Goal: Task Accomplishment & Management: Manage account settings

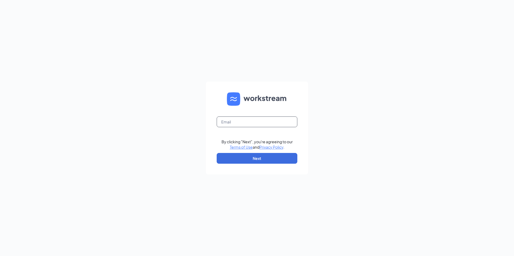
click at [241, 124] on input "text" at bounding box center [257, 122] width 81 height 11
type input "arcadia.haidilao@gmail.com"
click at [254, 158] on button "Next" at bounding box center [257, 158] width 81 height 11
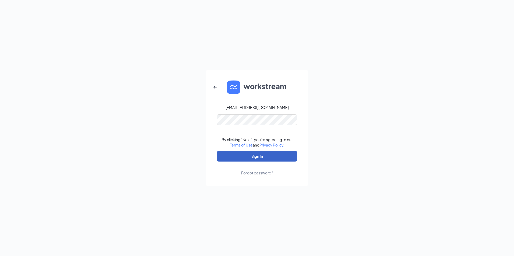
click at [268, 158] on button "Sign In" at bounding box center [257, 156] width 81 height 11
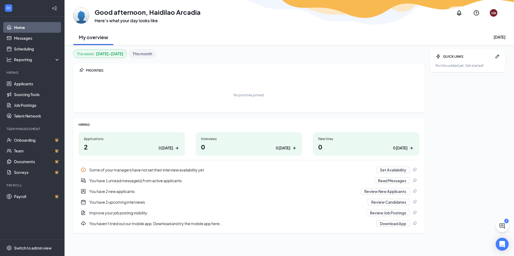
click at [128, 139] on div "Applications" at bounding box center [132, 139] width 96 height 5
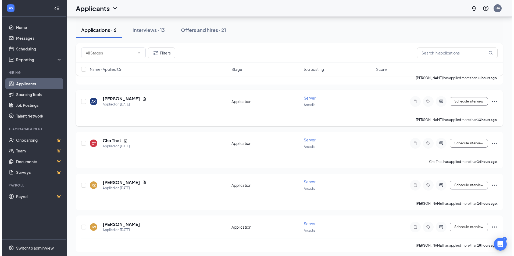
scroll to position [100, 0]
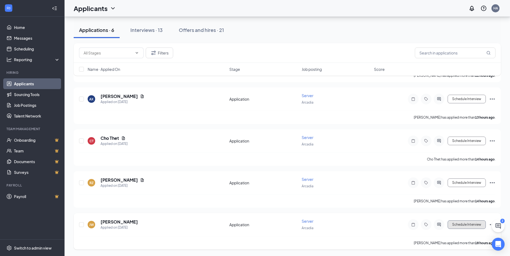
click at [453, 226] on button "Schedule Interview" at bounding box center [467, 225] width 38 height 9
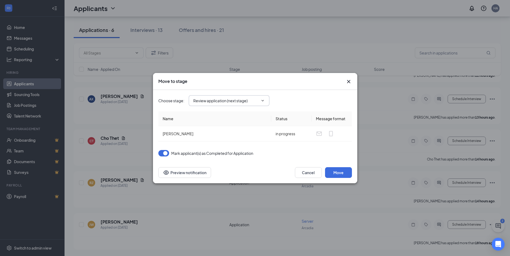
click at [258, 103] on input "Review application (next stage)" at bounding box center [225, 101] width 65 height 6
click at [240, 118] on div "Onsite Interview" at bounding box center [234, 121] width 72 height 6
type input "Onsite Interview"
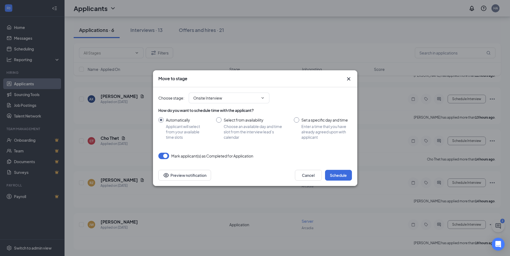
click at [348, 82] on icon "Cross" at bounding box center [348, 79] width 6 height 6
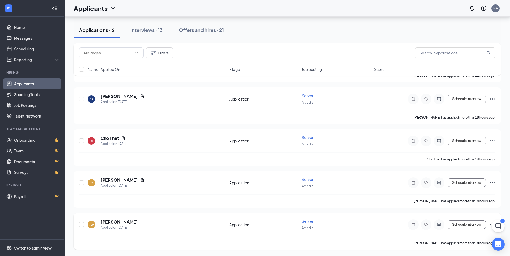
click at [389, 224] on div "[PERSON_NAME] [PERSON_NAME] Applied on [DATE] Application Server Arcadia Schedu…" at bounding box center [287, 228] width 416 height 18
click at [110, 224] on h5 "[PERSON_NAME]" at bounding box center [119, 222] width 37 height 6
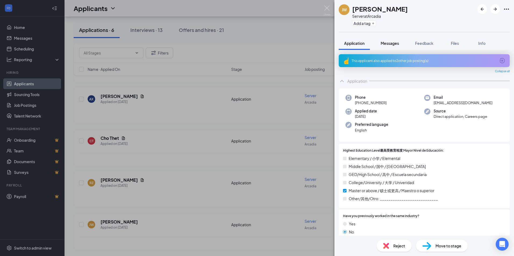
click at [397, 45] on span "Messages" at bounding box center [390, 43] width 18 height 5
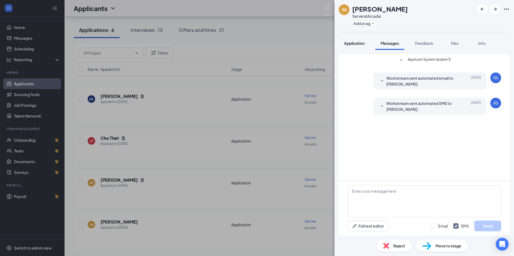
click at [362, 48] on button "Application" at bounding box center [354, 43] width 31 height 13
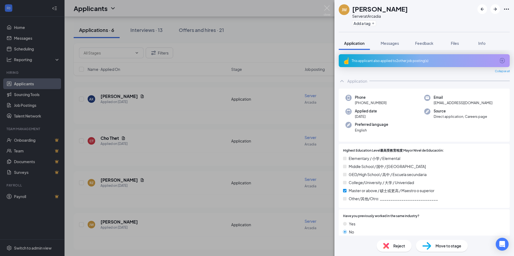
click at [252, 214] on div "[PERSON_NAME] [PERSON_NAME] Server at [GEOGRAPHIC_DATA] Add a tag Application M…" at bounding box center [257, 128] width 514 height 256
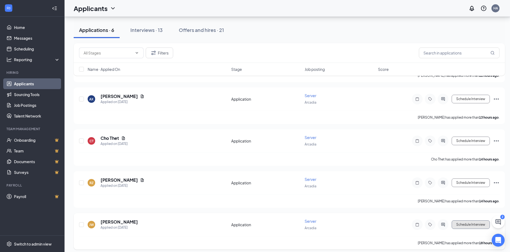
click at [480, 224] on button "Schedule Interview" at bounding box center [471, 225] width 38 height 9
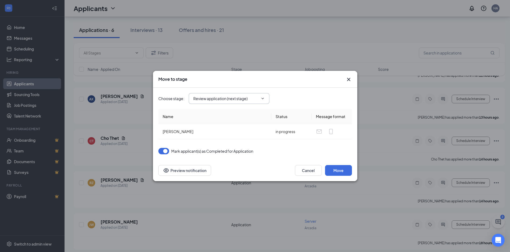
click at [253, 102] on span "Review application (next stage)" at bounding box center [229, 98] width 81 height 11
click at [260, 98] on icon "ChevronDown" at bounding box center [262, 99] width 4 height 4
click at [234, 100] on input "Review application (next stage)" at bounding box center [225, 99] width 65 height 6
click at [226, 120] on div "Onsite Interview" at bounding box center [212, 119] width 29 height 6
type input "Onsite Interview"
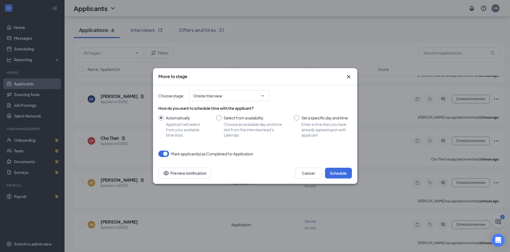
click at [298, 118] on input "Set a specific day and time Enter a time that you have already agreed upon with…" at bounding box center [323, 126] width 58 height 23
radio input "true"
radio input "false"
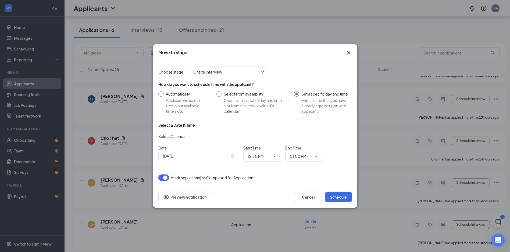
click at [232, 155] on div "[DATE]" at bounding box center [199, 156] width 72 height 6
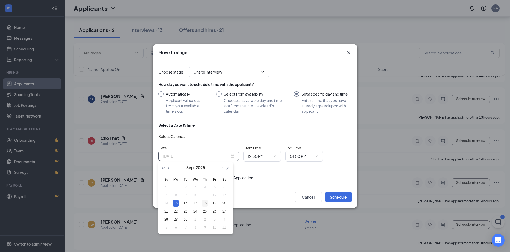
type input "[DATE]"
click at [206, 203] on div "18" at bounding box center [205, 204] width 6 height 6
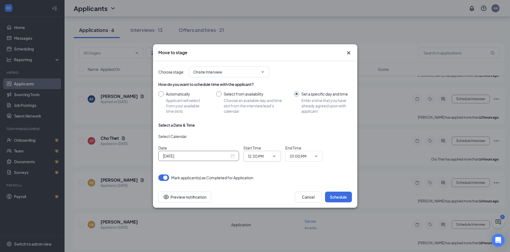
click at [269, 158] on input "12:30 PM" at bounding box center [259, 156] width 22 height 6
click at [263, 106] on div "02:45 PM" at bounding box center [260, 109] width 16 height 6
type input "02:45 PM"
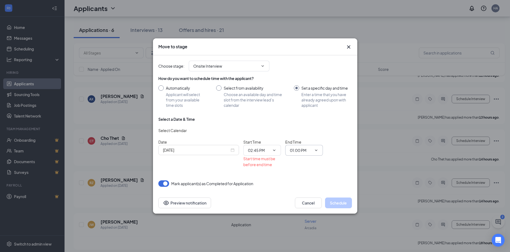
click at [309, 149] on input "01:00 PM" at bounding box center [301, 151] width 22 height 6
click at [309, 129] on div "03:15 PM" at bounding box center [302, 127] width 16 height 6
type input "03:15 PM"
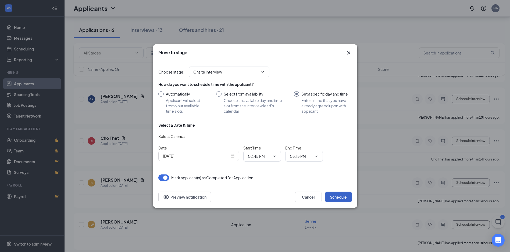
click at [330, 196] on button "Schedule" at bounding box center [338, 197] width 27 height 11
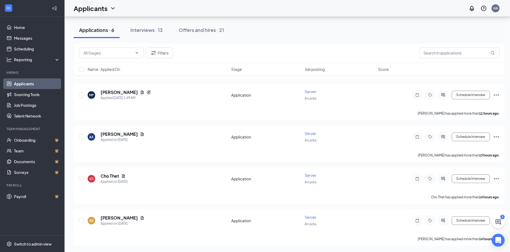
scroll to position [62, 0]
click at [231, 226] on div "RZ Rei [PERSON_NAME] Applied on [DATE] Application Server Arcadia Schedule Inte…" at bounding box center [289, 224] width 420 height 18
click at [109, 220] on h5 "[PERSON_NAME]" at bounding box center [119, 218] width 37 height 6
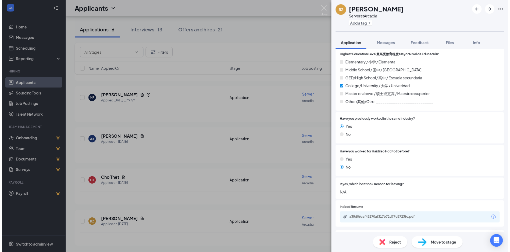
scroll to position [148, 0]
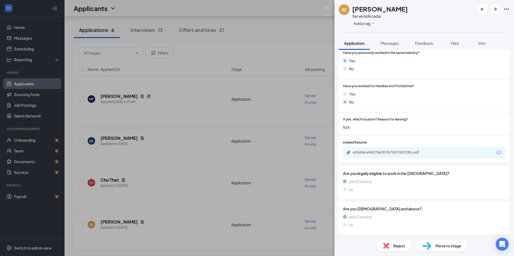
drag, startPoint x: 197, startPoint y: 223, endPoint x: 201, endPoint y: 222, distance: 3.8
click at [197, 223] on div "RZ Rei [PERSON_NAME] Server at Arcadia Add a tag Application Messages Feedback …" at bounding box center [257, 128] width 514 height 256
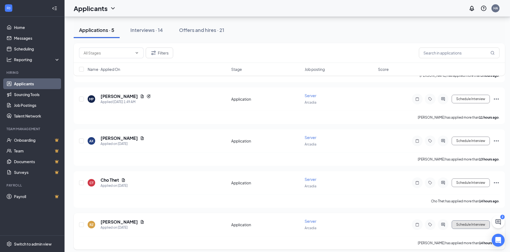
click at [456, 224] on button "Schedule Interview" at bounding box center [471, 225] width 38 height 9
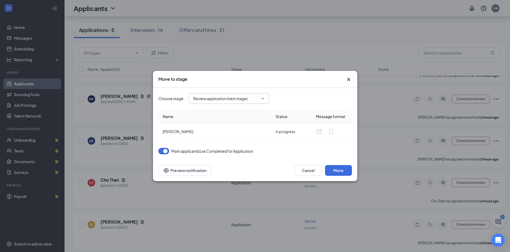
click at [256, 103] on span "Review application (next stage)" at bounding box center [229, 98] width 81 height 11
click at [264, 99] on icon "ChevronDown" at bounding box center [262, 99] width 4 height 4
click at [229, 99] on input "Review application (next stage)" at bounding box center [225, 99] width 65 height 6
click at [226, 119] on div "Onsite Interview" at bounding box center [212, 119] width 29 height 6
type input "Onsite Interview"
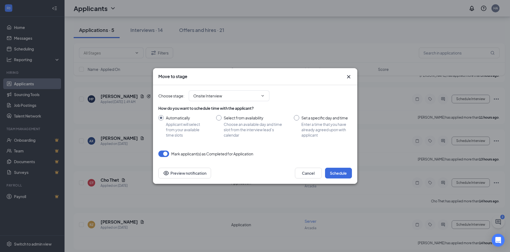
click at [302, 115] on div "How do you want to schedule time with the applicant? Automatically Applicant wi…" at bounding box center [255, 122] width 194 height 32
click at [298, 117] on input "Set a specific day and time Enter a time that you have already agreed upon with…" at bounding box center [323, 126] width 58 height 23
radio input "true"
radio input "false"
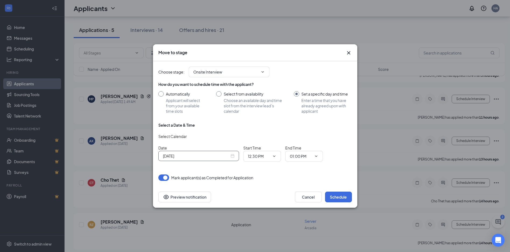
click at [217, 157] on input "[DATE]" at bounding box center [196, 156] width 67 height 6
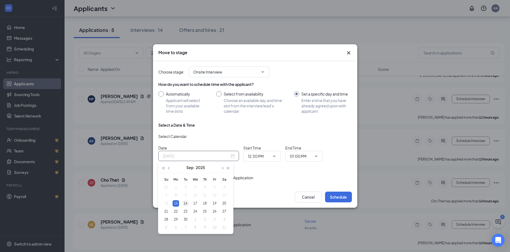
type input "[DATE]"
click at [185, 204] on div "16" at bounding box center [185, 204] width 6 height 6
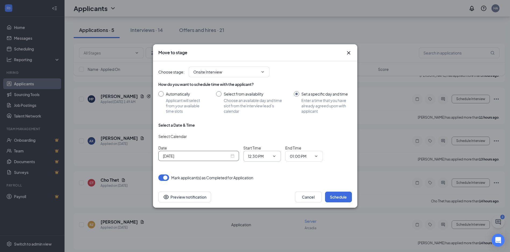
click at [268, 155] on input "12:30 PM" at bounding box center [259, 156] width 22 height 6
click at [262, 125] on div "02:00 PM" at bounding box center [260, 125] width 16 height 6
type input "02:00 PM"
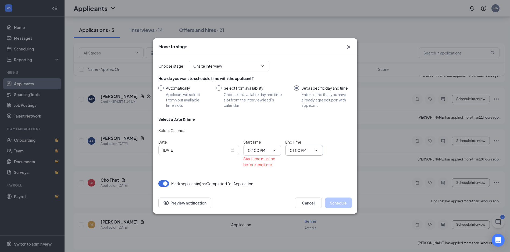
click at [312, 148] on span "01:00 PM" at bounding box center [304, 150] width 38 height 11
click at [317, 151] on icon "ChevronDown" at bounding box center [316, 150] width 4 height 4
click at [317, 150] on icon "ChevronDown" at bounding box center [316, 150] width 4 height 4
click at [304, 151] on input "01:00 PM" at bounding box center [301, 151] width 22 height 6
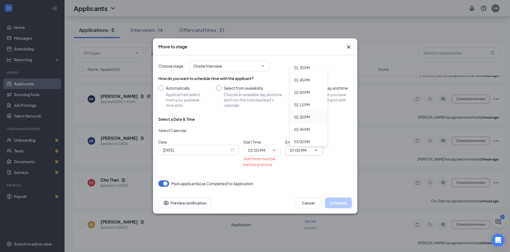
click at [302, 114] on div "02:30 PM" at bounding box center [302, 117] width 16 height 6
type input "02:30 PM"
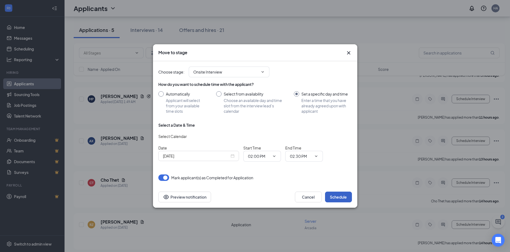
click at [332, 195] on button "Schedule" at bounding box center [338, 197] width 27 height 11
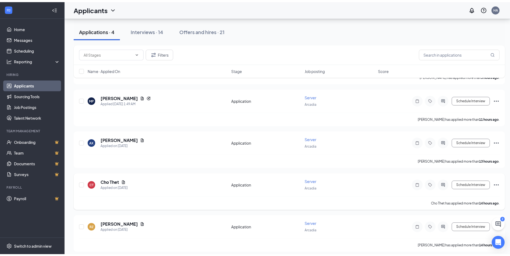
scroll to position [16, 0]
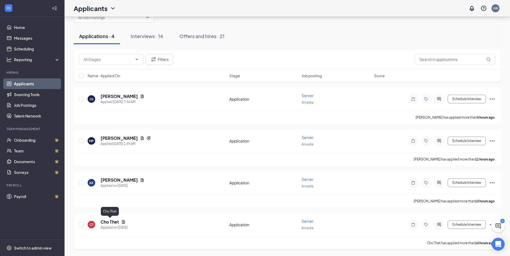
click at [109, 223] on h5 "Cho Thet" at bounding box center [110, 222] width 19 height 6
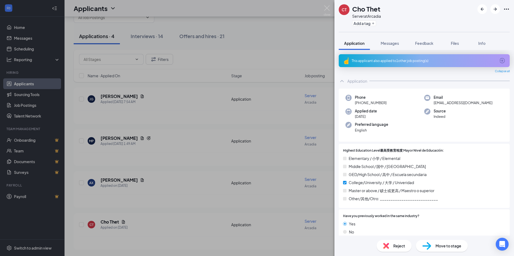
click at [212, 215] on div "CT Cho Thet Server at Arcadia Add a tag Application Messages Feedback Files Inf…" at bounding box center [257, 128] width 514 height 256
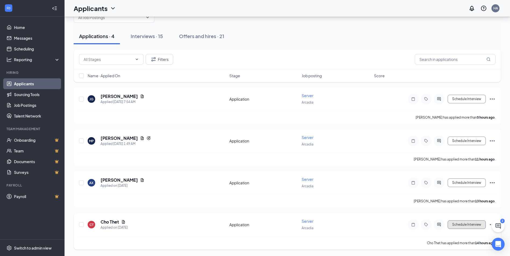
click at [467, 226] on button "Schedule Interview" at bounding box center [467, 225] width 38 height 9
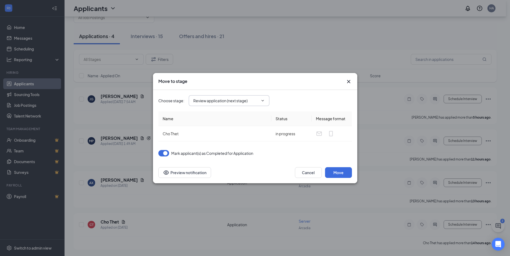
click at [240, 100] on input "Review application (next stage)" at bounding box center [225, 101] width 65 height 6
click at [234, 119] on div "Onsite Interview" at bounding box center [234, 121] width 72 height 6
type input "Onsite Interview"
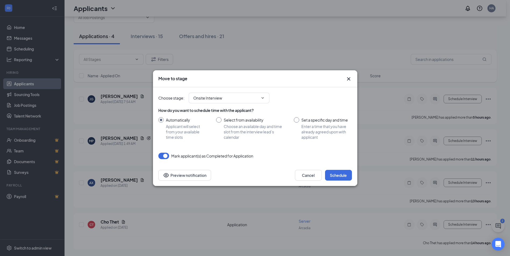
click at [301, 119] on input "Set a specific day and time Enter a time that you have already agreed upon with…" at bounding box center [323, 128] width 58 height 23
radio input "true"
radio input "false"
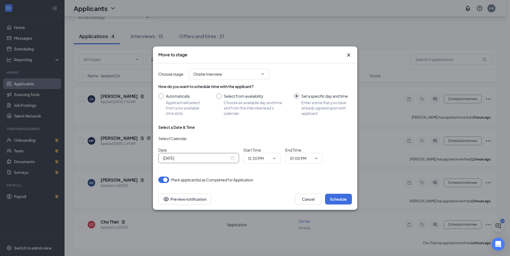
click at [233, 160] on div "[DATE]" at bounding box center [199, 158] width 72 height 6
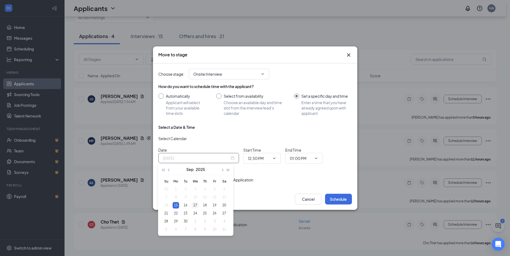
type input "[DATE]"
click at [195, 207] on div "17" at bounding box center [195, 205] width 6 height 6
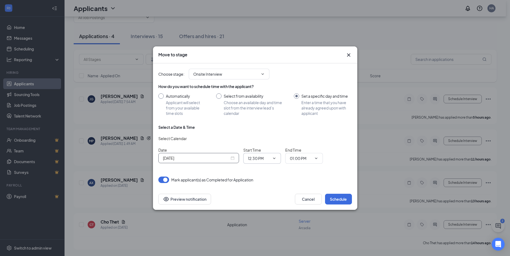
click at [276, 155] on span "12:30 PM" at bounding box center [262, 158] width 38 height 11
click at [257, 157] on input "12:30 PM" at bounding box center [259, 159] width 22 height 6
click at [264, 119] on div "03:00 PM" at bounding box center [260, 119] width 16 height 6
type input "03:00 PM"
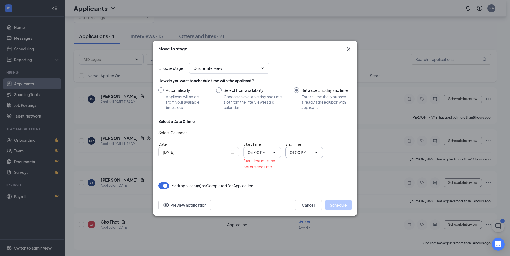
click at [298, 153] on input "01:00 PM" at bounding box center [301, 153] width 22 height 6
click at [302, 115] on div "03:30 PM" at bounding box center [302, 115] width 16 height 6
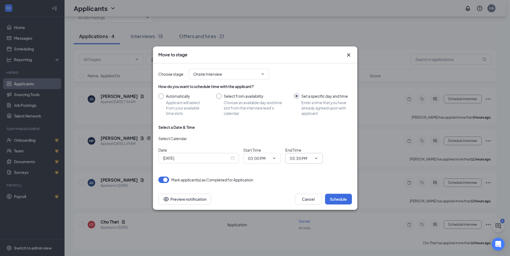
click at [311, 159] on input "03:30 PM" at bounding box center [301, 159] width 22 height 6
click at [306, 112] on div "03:15 PM" at bounding box center [309, 108] width 38 height 12
type input "03:15 PM"
click at [338, 200] on button "Schedule" at bounding box center [338, 199] width 27 height 11
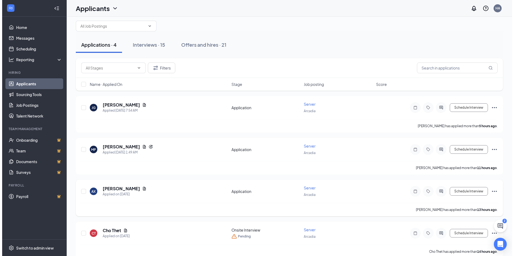
scroll to position [0, 0]
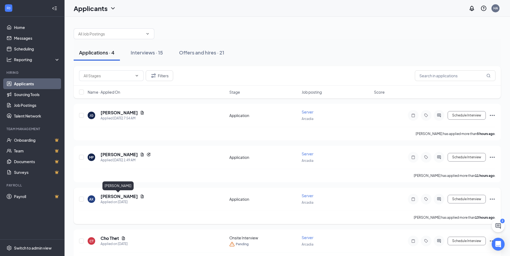
click at [121, 197] on h5 "[PERSON_NAME]" at bounding box center [119, 197] width 37 height 6
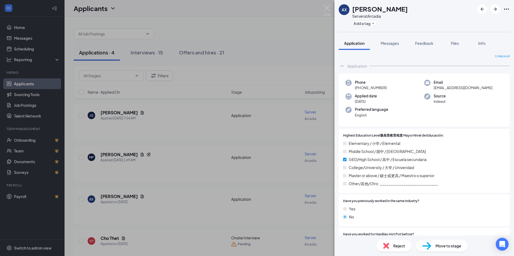
click at [146, 195] on div "AX [PERSON_NAME] Server at Arcadia Add a tag Application Messages Feedback File…" at bounding box center [257, 128] width 514 height 256
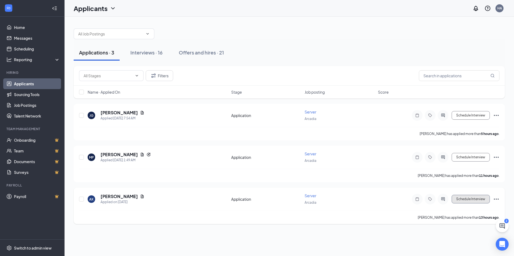
click at [469, 199] on button "Schedule Interview" at bounding box center [471, 199] width 38 height 9
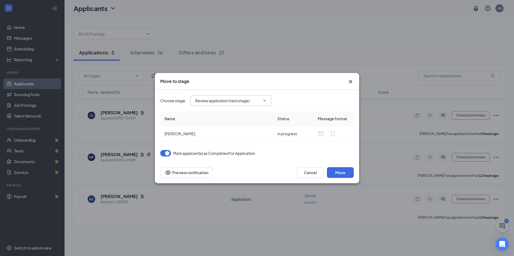
click at [244, 101] on input "Review application (next stage)" at bounding box center [227, 101] width 65 height 6
click at [217, 123] on div "Onsite Interview" at bounding box center [213, 121] width 29 height 6
type input "Onsite Interview"
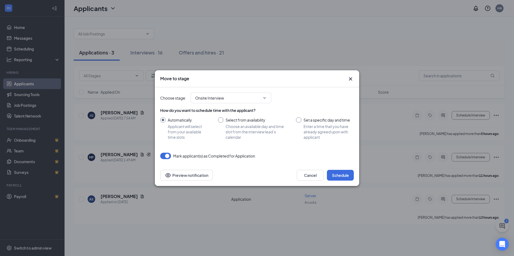
click at [297, 121] on input "Set a specific day and time Enter a time that you have already agreed upon with…" at bounding box center [325, 128] width 58 height 23
radio input "true"
radio input "false"
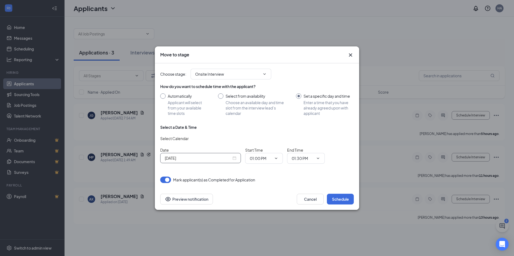
click at [215, 158] on input "[DATE]" at bounding box center [198, 158] width 67 height 6
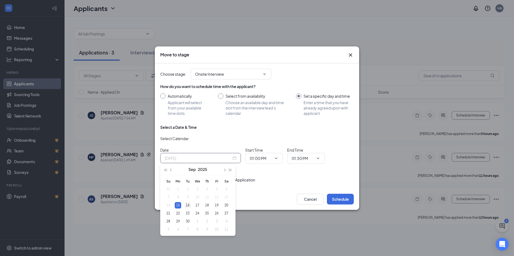
type input "[DATE]"
click at [189, 205] on div "16" at bounding box center [187, 205] width 6 height 6
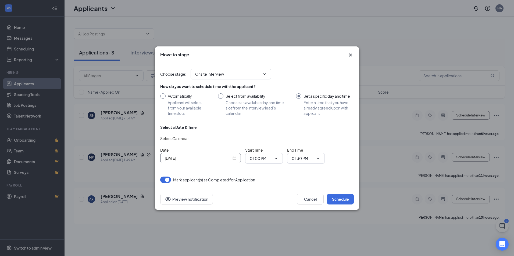
click at [211, 159] on input "[DATE]" at bounding box center [198, 158] width 67 height 6
click at [262, 142] on div "Select Calendar" at bounding box center [257, 138] width 194 height 9
click at [269, 157] on input "01:00 PM" at bounding box center [261, 159] width 22 height 6
click at [269, 138] on div "02:15 PM" at bounding box center [262, 140] width 16 height 6
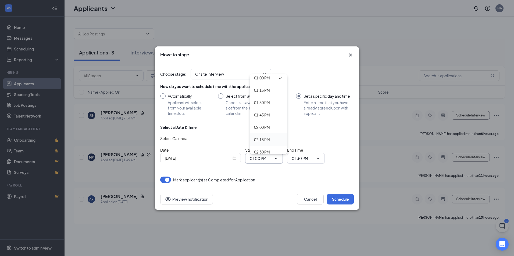
type input "02:15 PM"
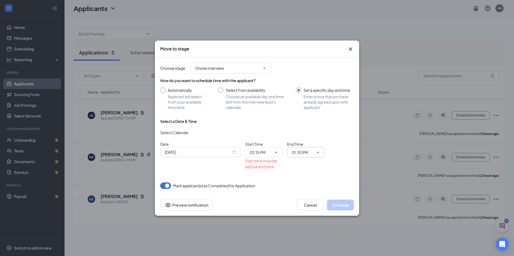
click at [296, 151] on input "01:30 PM" at bounding box center [303, 153] width 22 height 6
click at [310, 117] on div "02:30 PM" at bounding box center [304, 119] width 16 height 6
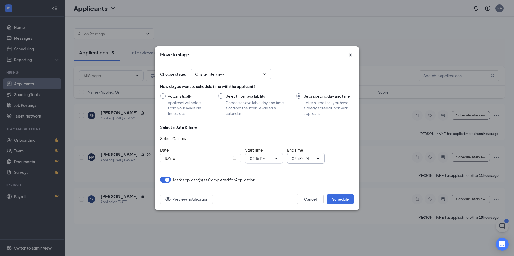
click at [315, 160] on span "02:30 PM 12:00 AM 12:15 AM 12:30 AM 12:45 AM 01:00 AM 01:15 AM 01:30 AM 01:45 A…" at bounding box center [306, 158] width 38 height 11
click at [319, 160] on icon "ChevronDown" at bounding box center [318, 158] width 4 height 4
click at [306, 158] on input "02:30 PM" at bounding box center [303, 159] width 22 height 6
click at [309, 140] on div "02:45 PM" at bounding box center [304, 138] width 16 height 6
type input "02:45 PM"
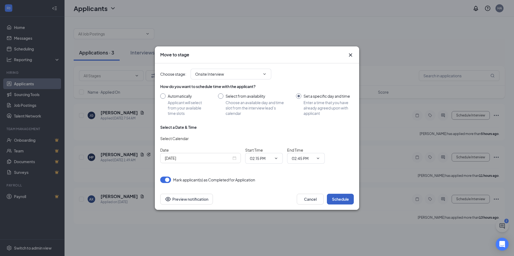
click at [333, 196] on button "Schedule" at bounding box center [340, 199] width 27 height 11
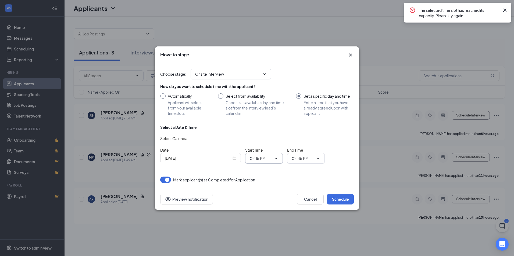
click at [266, 162] on span "02:15 PM 12:00 AM 12:15 AM 12:30 AM 12:45 AM 01:00 AM 01:15 AM 01:30 AM 01:45 A…" at bounding box center [264, 158] width 38 height 11
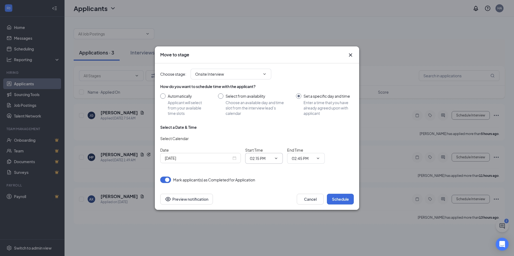
click at [275, 159] on icon "ChevronDown" at bounding box center [276, 158] width 4 height 4
click at [255, 159] on input "02:15 PM" at bounding box center [261, 159] width 22 height 6
click at [261, 92] on div "01:15 PM" at bounding box center [262, 90] width 16 height 6
type input "01:15 PM"
click at [300, 159] on input "02:45 PM" at bounding box center [303, 159] width 22 height 6
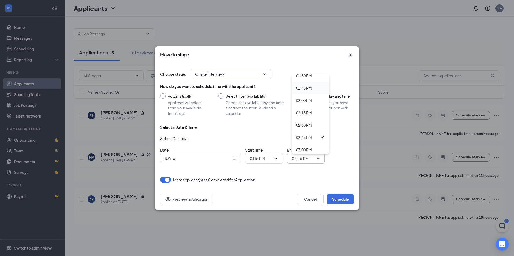
click at [307, 87] on div "01:45 PM" at bounding box center [304, 88] width 16 height 6
type input "01:45 PM"
click at [340, 199] on button "Schedule" at bounding box center [340, 199] width 27 height 11
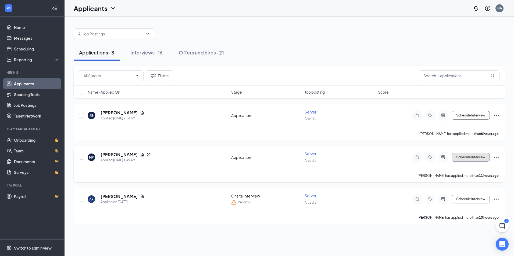
click at [471, 159] on button "Schedule Interview" at bounding box center [471, 157] width 38 height 9
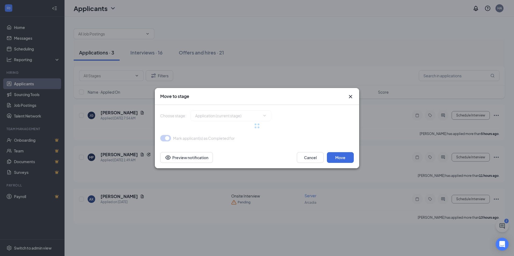
type input "Review application (next stage)"
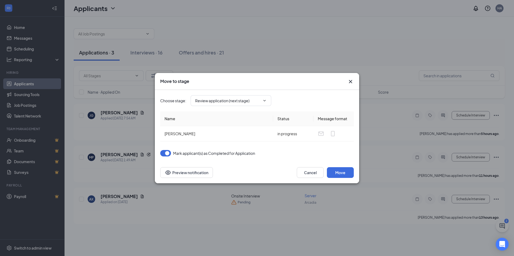
click at [352, 81] on icon "Cross" at bounding box center [350, 81] width 6 height 6
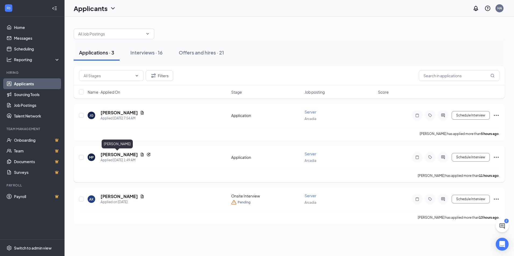
click at [113, 156] on h5 "[PERSON_NAME]" at bounding box center [119, 155] width 37 height 6
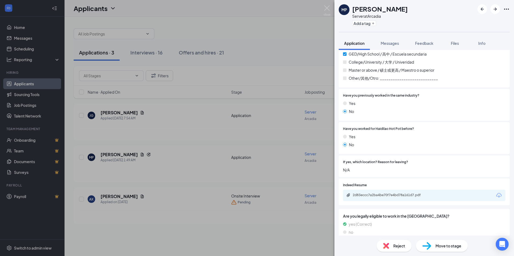
scroll to position [163, 0]
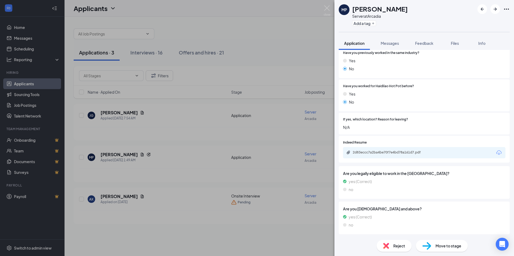
click at [265, 238] on div "MP [PERSON_NAME] Server at [GEOGRAPHIC_DATA] Add a tag Application Messages Fee…" at bounding box center [257, 128] width 514 height 256
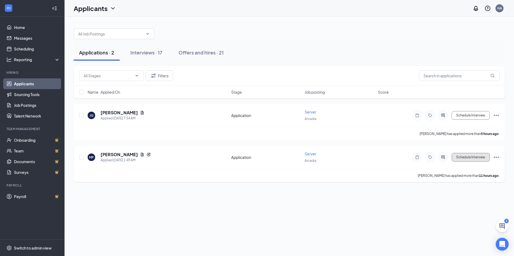
click at [475, 158] on button "Schedule Interview" at bounding box center [471, 157] width 38 height 9
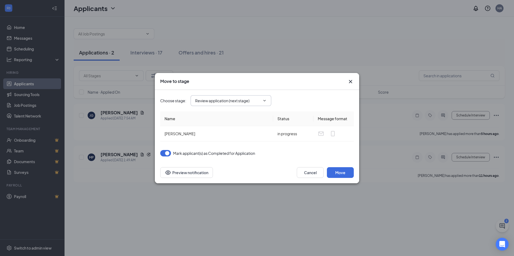
click at [255, 102] on input "Review application (next stage)" at bounding box center [227, 101] width 65 height 6
click at [223, 121] on div "Onsite Interview" at bounding box center [213, 121] width 29 height 6
type input "Onsite Interview"
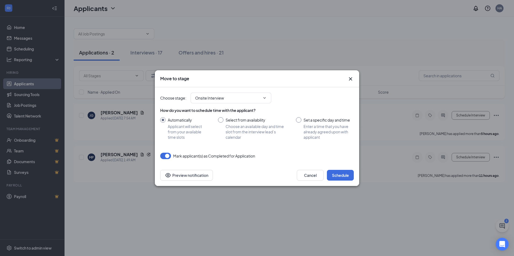
click at [300, 118] on input "Set a specific day and time Enter a time that you have already agreed upon with…" at bounding box center [325, 128] width 58 height 23
radio input "true"
radio input "false"
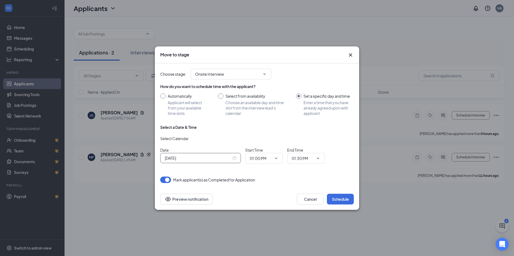
click at [217, 159] on input "[DATE]" at bounding box center [198, 158] width 67 height 6
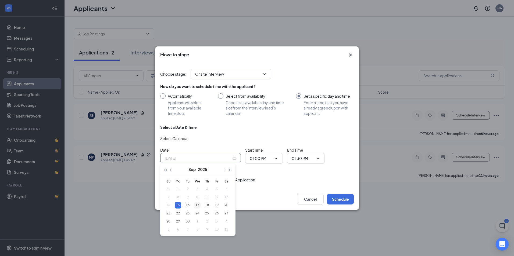
type input "[DATE]"
click at [197, 205] on div "17" at bounding box center [197, 205] width 6 height 6
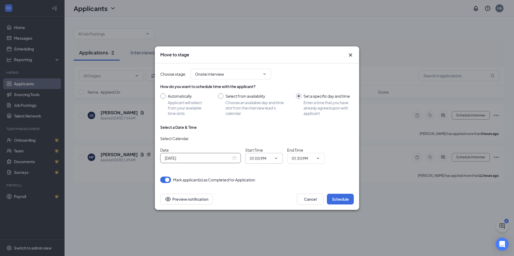
click at [259, 158] on input "01:00 PM" at bounding box center [261, 159] width 22 height 6
click at [265, 160] on input "01:00 PM" at bounding box center [261, 159] width 22 height 6
click at [268, 157] on input "01:00 PM" at bounding box center [261, 159] width 22 height 6
click at [268, 117] on div "01:45 PM" at bounding box center [262, 115] width 16 height 6
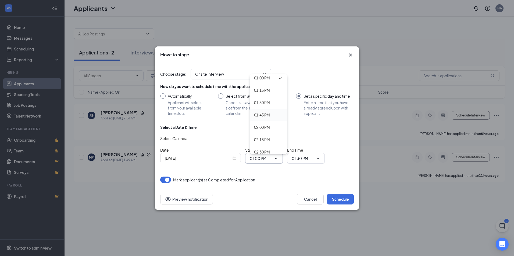
type input "01:45 PM"
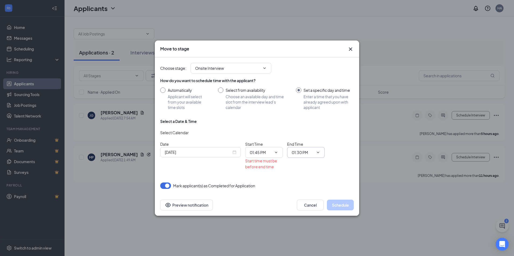
click at [301, 151] on input "01:30 PM" at bounding box center [303, 153] width 22 height 6
click at [309, 131] on div "02:15 PM" at bounding box center [304, 134] width 16 height 6
type input "02:15 PM"
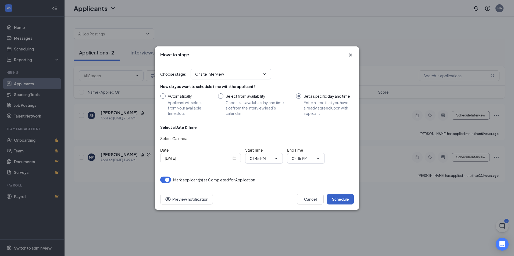
click at [336, 197] on button "Schedule" at bounding box center [340, 199] width 27 height 11
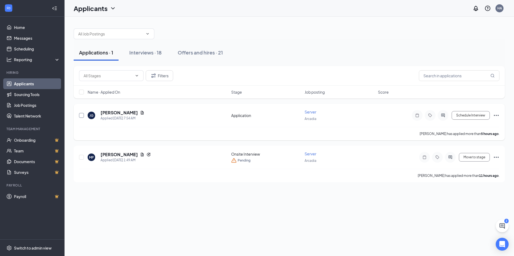
click at [80, 116] on input "checkbox" at bounding box center [81, 115] width 5 height 5
checkbox input "true"
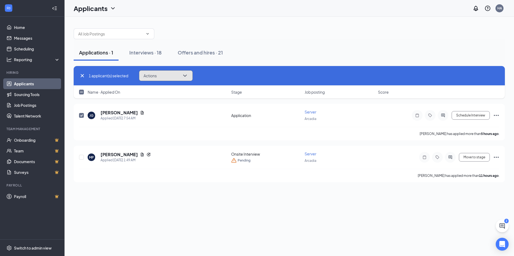
click at [160, 77] on button "Actions" at bounding box center [166, 75] width 54 height 11
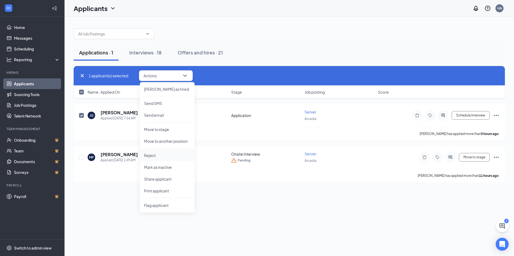
click at [155, 158] on p "Reject" at bounding box center [167, 155] width 46 height 5
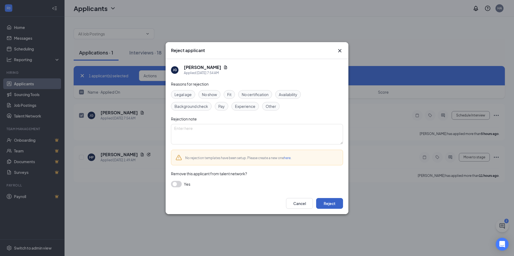
click at [330, 201] on button "Reject" at bounding box center [329, 203] width 27 height 11
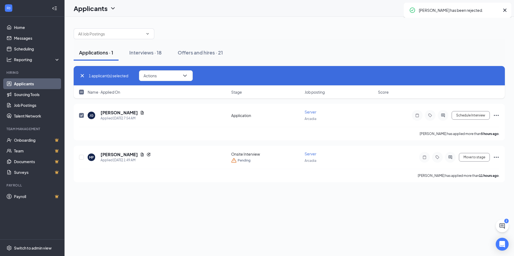
checkbox input "true"
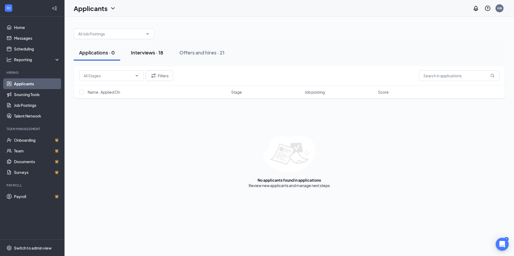
click at [153, 47] on button "Interviews · 18" at bounding box center [147, 53] width 43 height 16
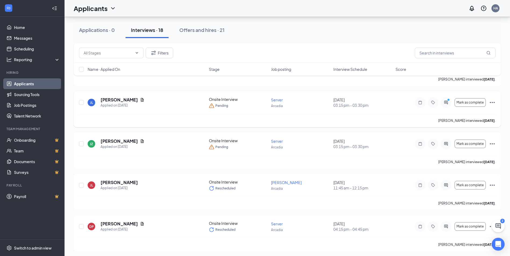
scroll to position [594, 0]
